Goal: Information Seeking & Learning: Learn about a topic

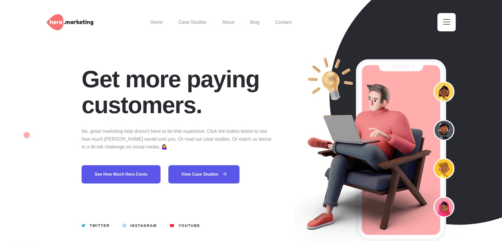
click at [196, 171] on link "View Case Studies" at bounding box center [203, 174] width 71 height 18
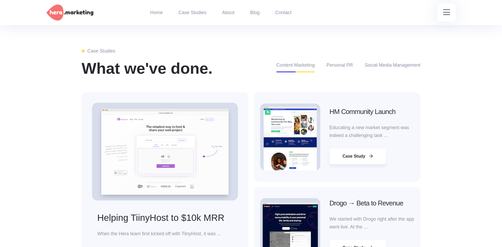
scroll to position [905, 0]
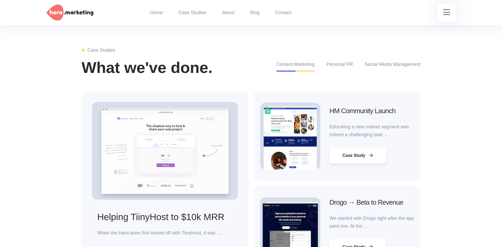
click at [461, 148] on div "Case Studies What we've done. Content Marketing Personal PR Social Media Manage…" at bounding box center [251, 161] width 502 height 294
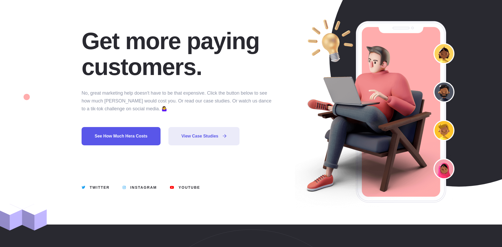
scroll to position [0, 0]
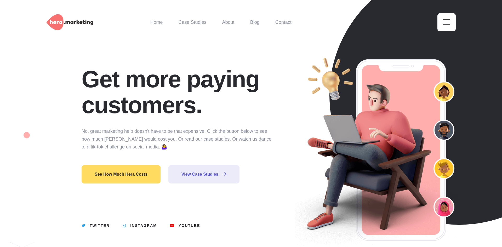
click at [138, 177] on link "See how much Hera costs" at bounding box center [121, 174] width 79 height 18
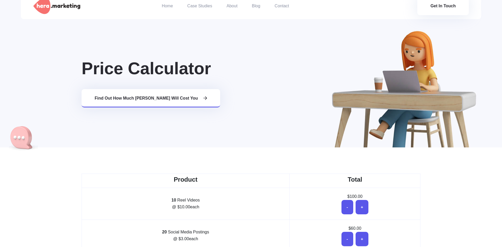
scroll to position [21, 0]
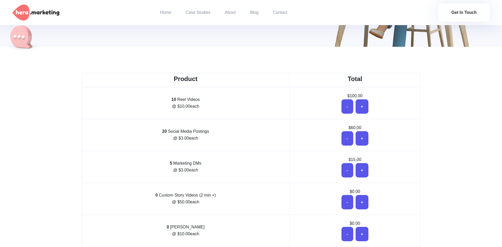
scroll to position [126, 0]
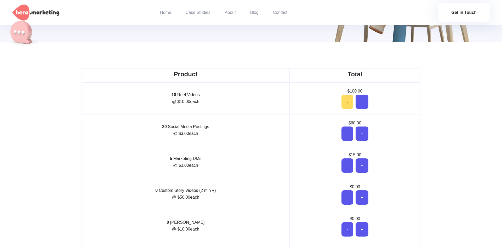
click at [346, 105] on button "-" at bounding box center [348, 102] width 12 height 14
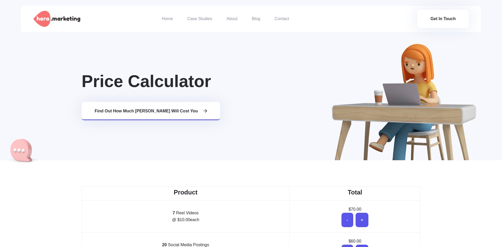
scroll to position [0, 0]
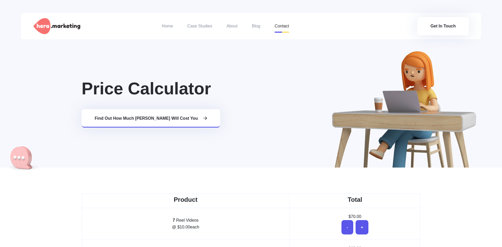
click at [283, 26] on link "Contact" at bounding box center [282, 26] width 14 height 26
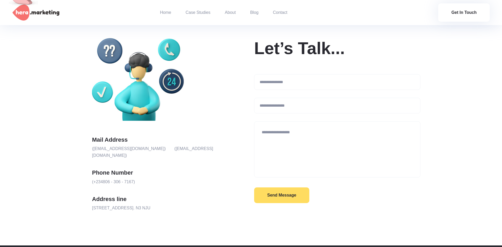
scroll to position [179, 0]
